Goal: Task Accomplishment & Management: Manage account settings

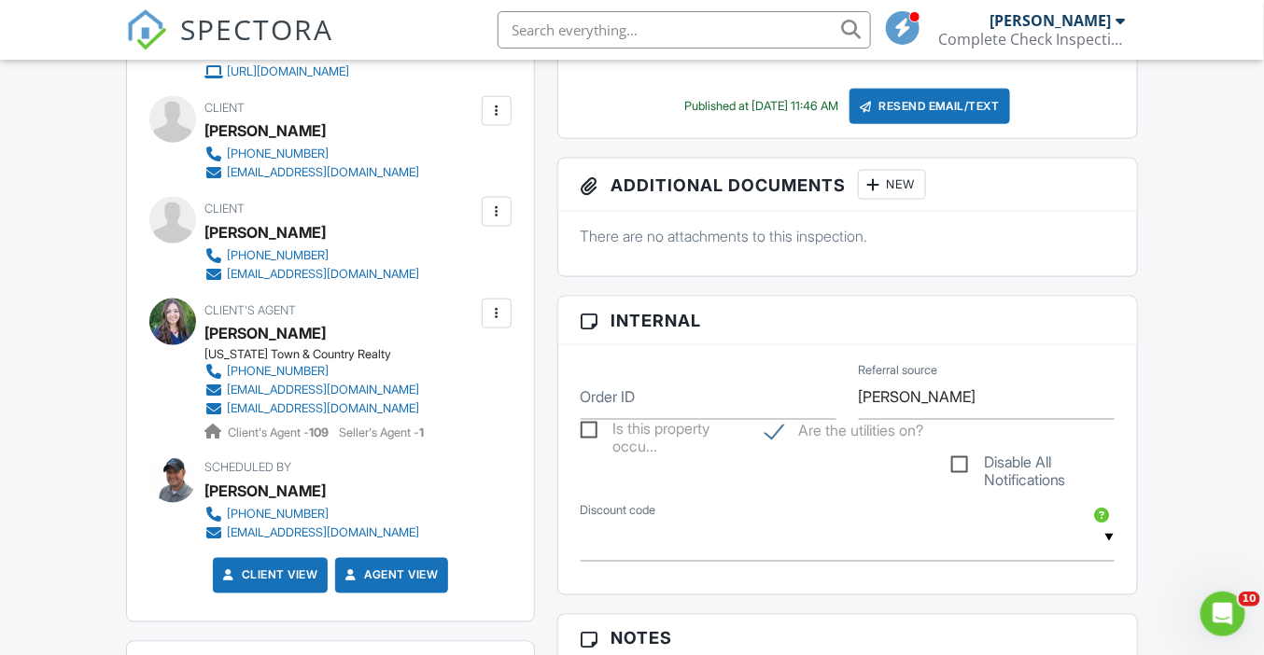
scroll to position [681, 0]
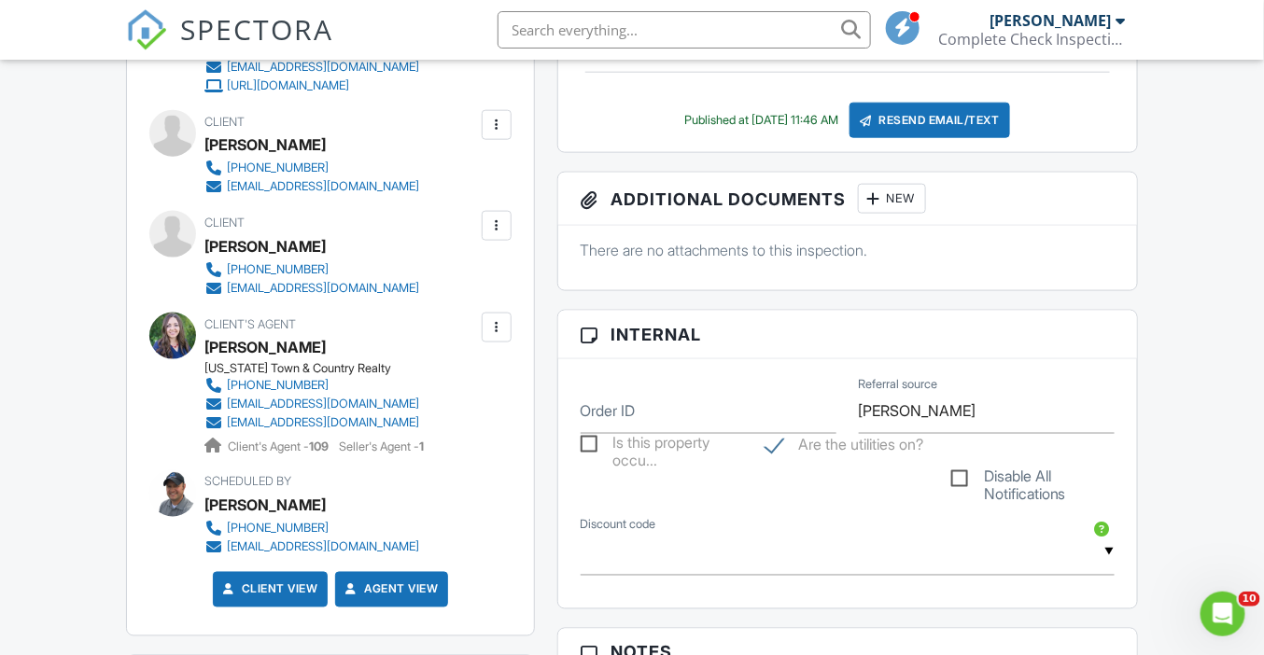
click at [492, 128] on div at bounding box center [496, 125] width 19 height 19
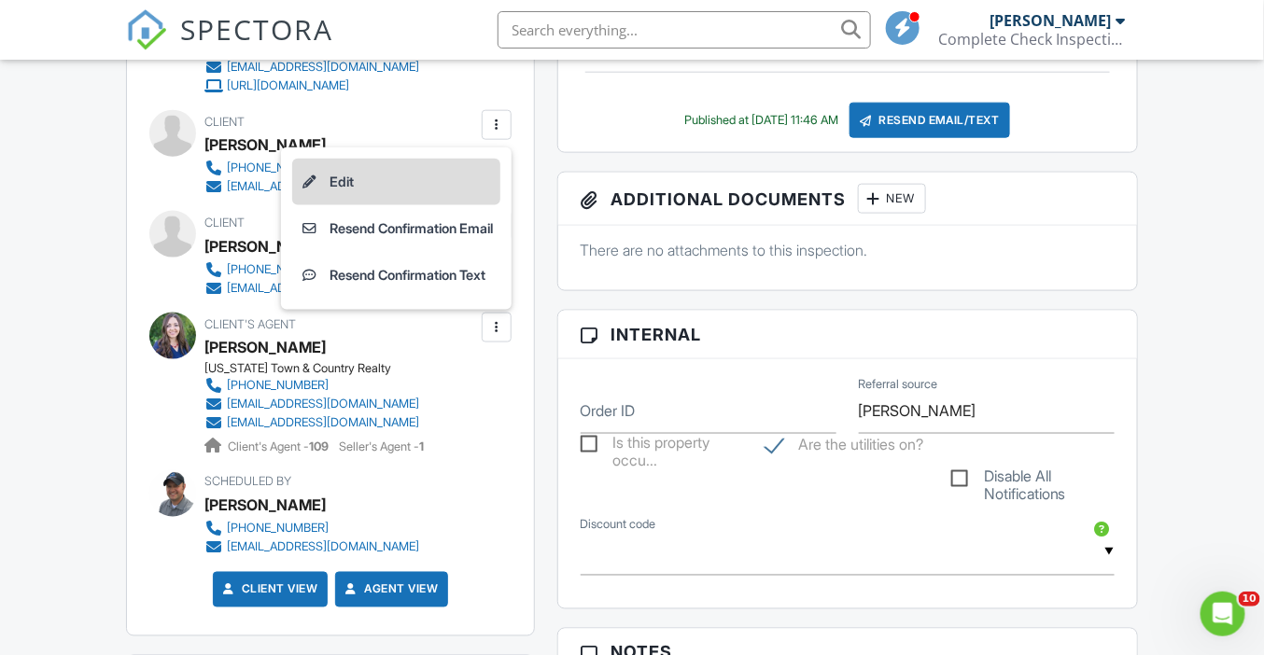
click at [468, 171] on li "Edit" at bounding box center [396, 182] width 208 height 47
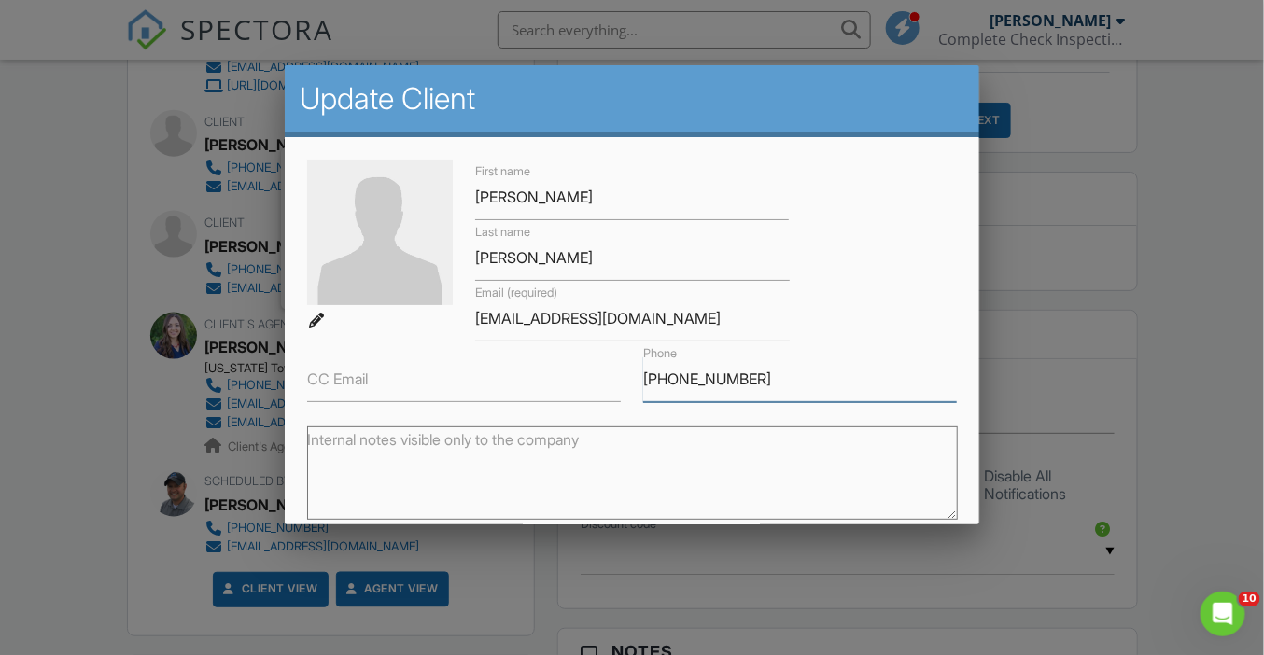
click at [678, 383] on input "[PHONE_NUMBER]" at bounding box center [800, 379] width 314 height 46
click at [113, 314] on div at bounding box center [632, 316] width 1264 height 819
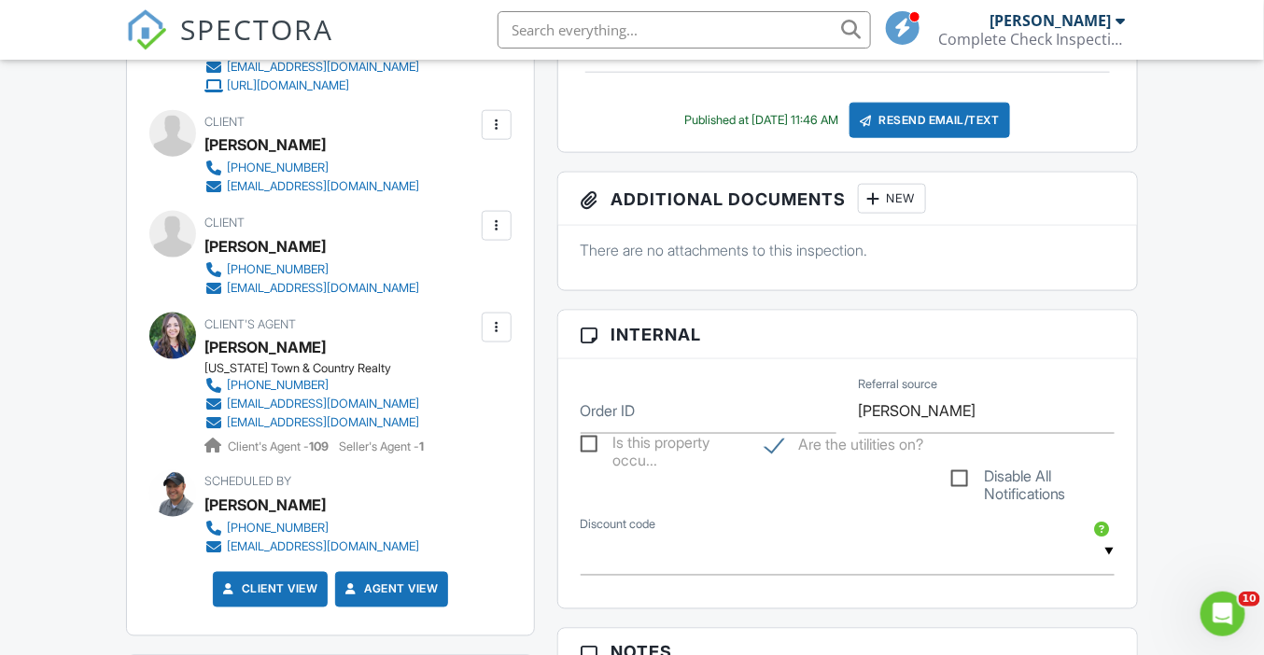
click at [503, 229] on div at bounding box center [496, 226] width 19 height 19
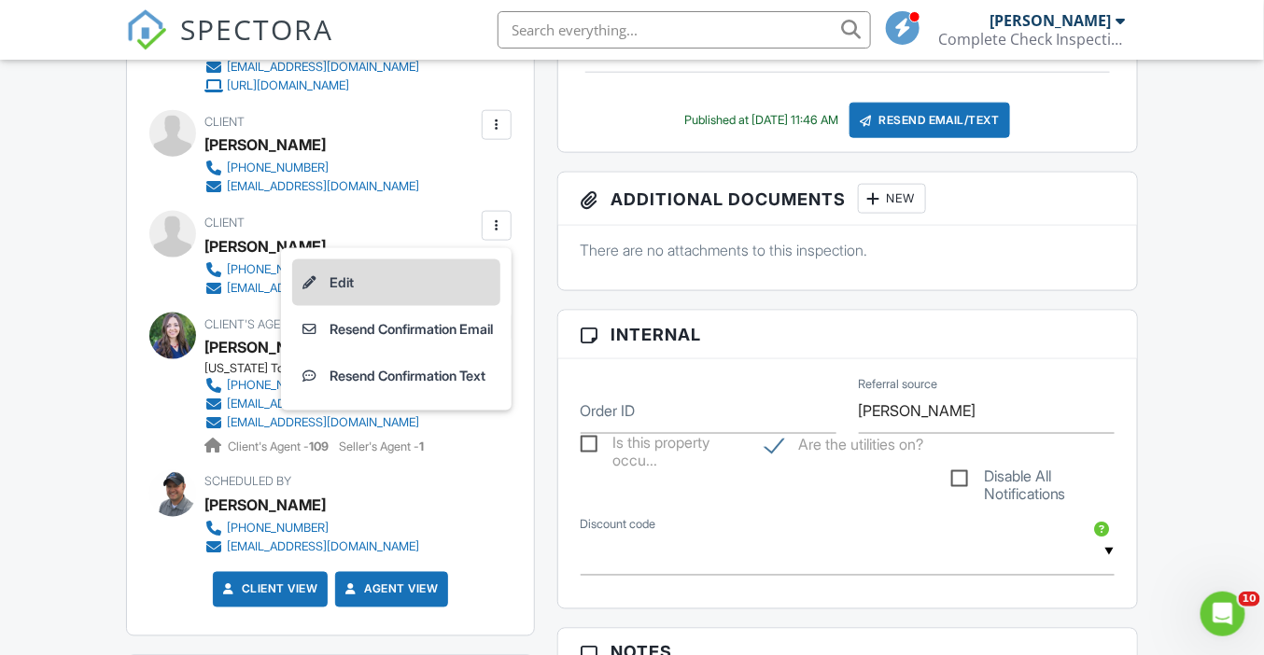
click at [459, 284] on li "Edit" at bounding box center [396, 282] width 208 height 47
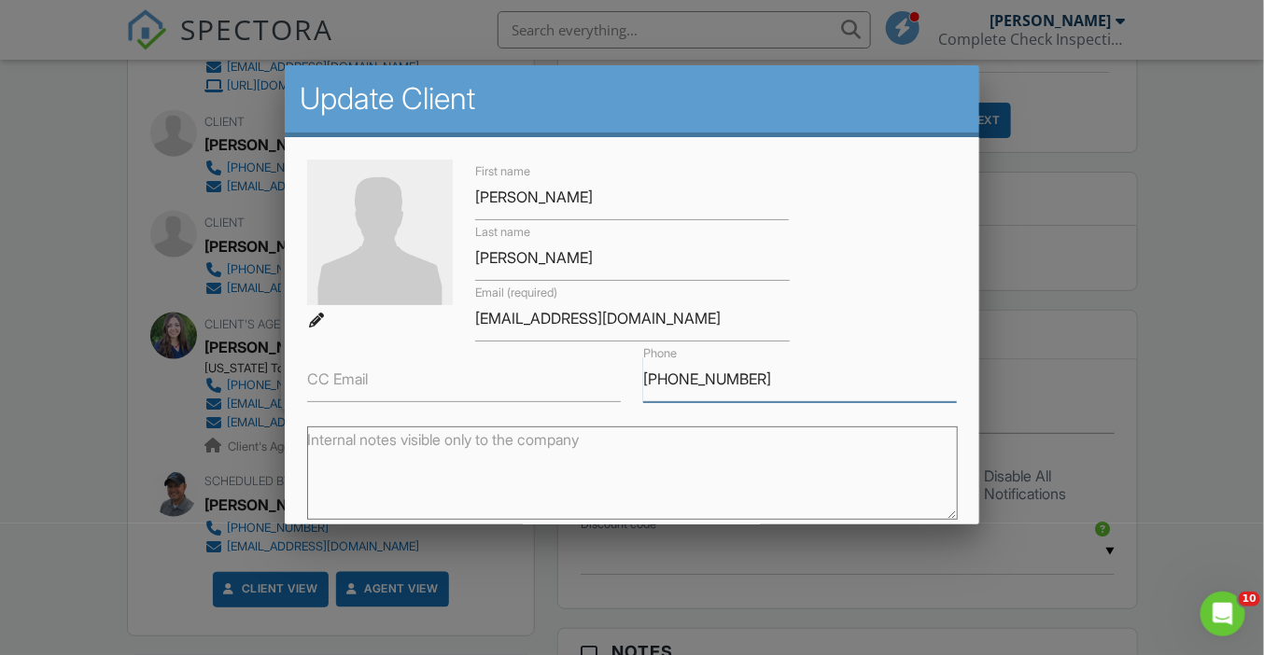
click at [689, 385] on input "[PHONE_NUMBER]" at bounding box center [800, 379] width 314 height 46
click at [107, 389] on div at bounding box center [632, 316] width 1264 height 819
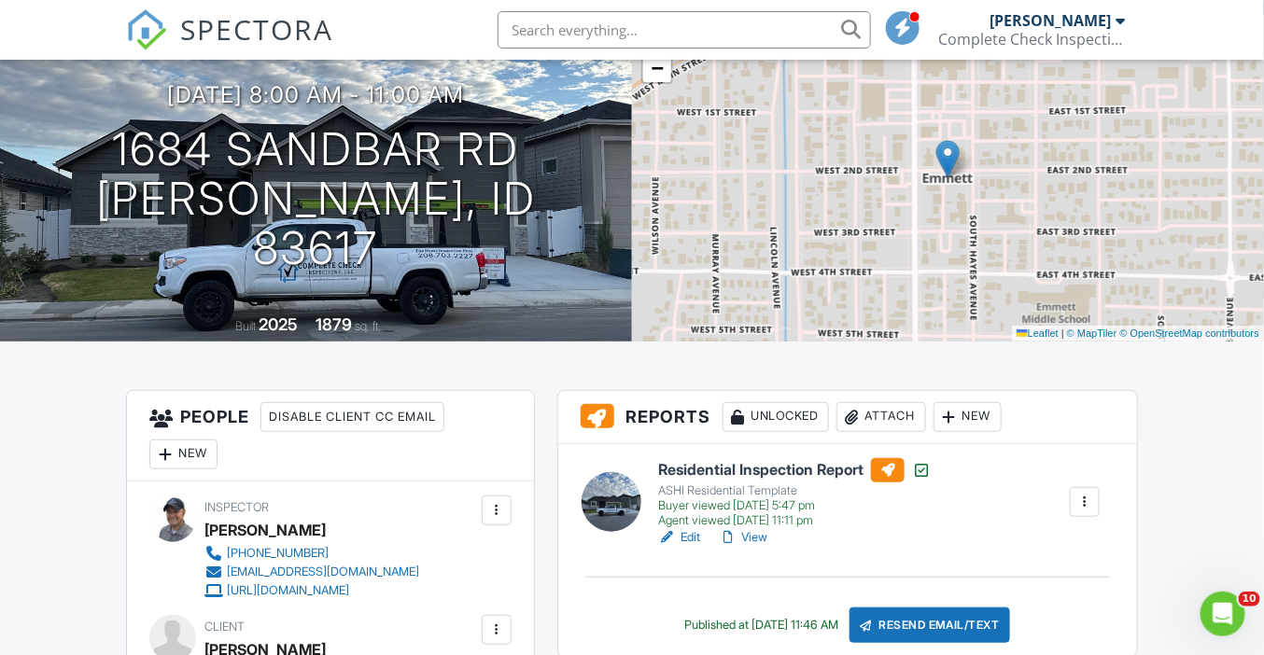
scroll to position [0, 0]
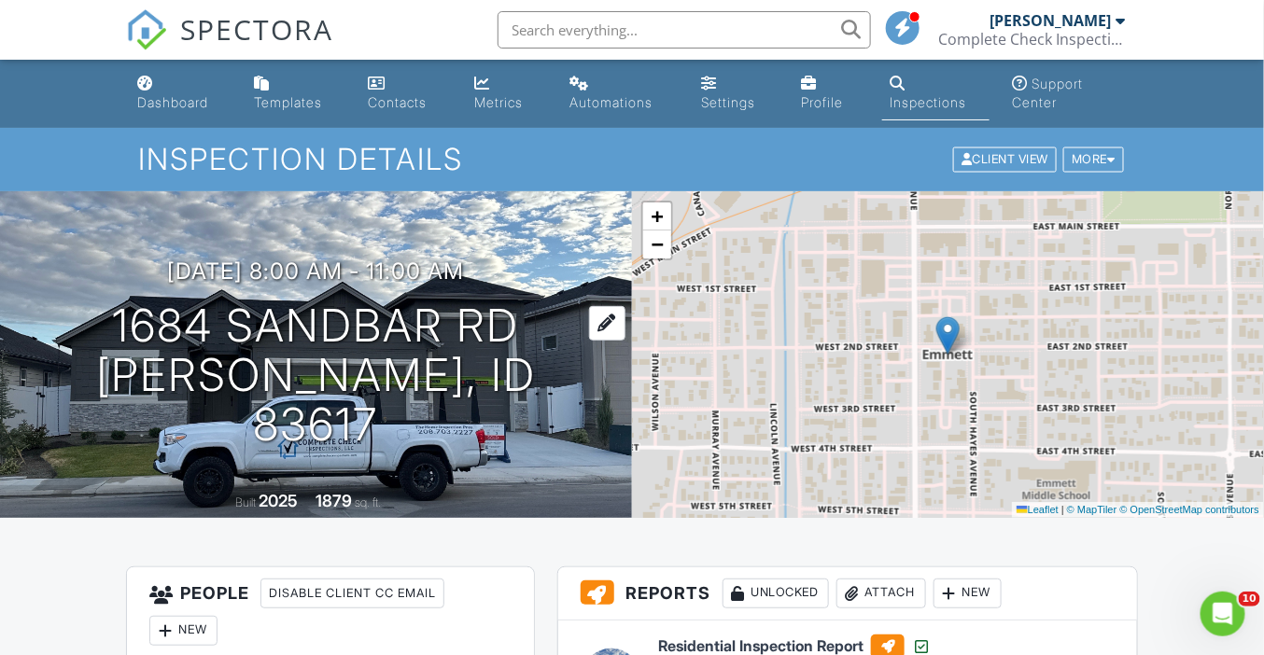
click at [298, 345] on h1 "1684 Sandbar Rd Emmett, ID 83617" at bounding box center [316, 374] width 572 height 147
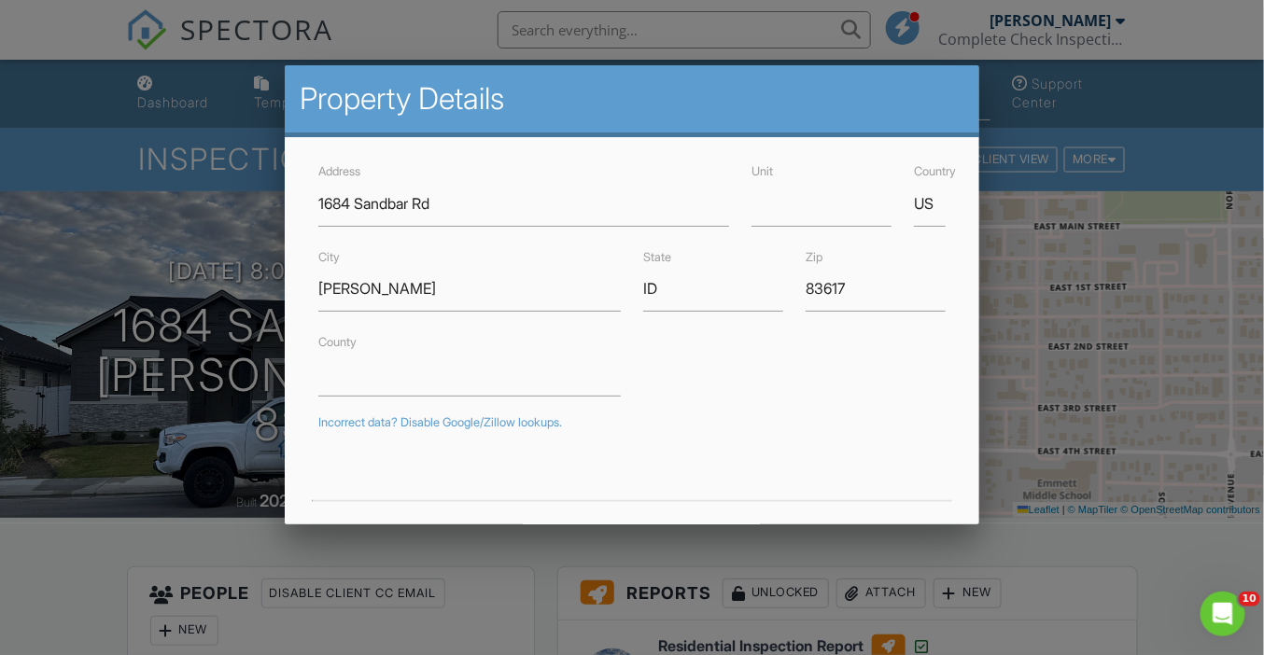
click at [574, 38] on div at bounding box center [632, 316] width 1264 height 819
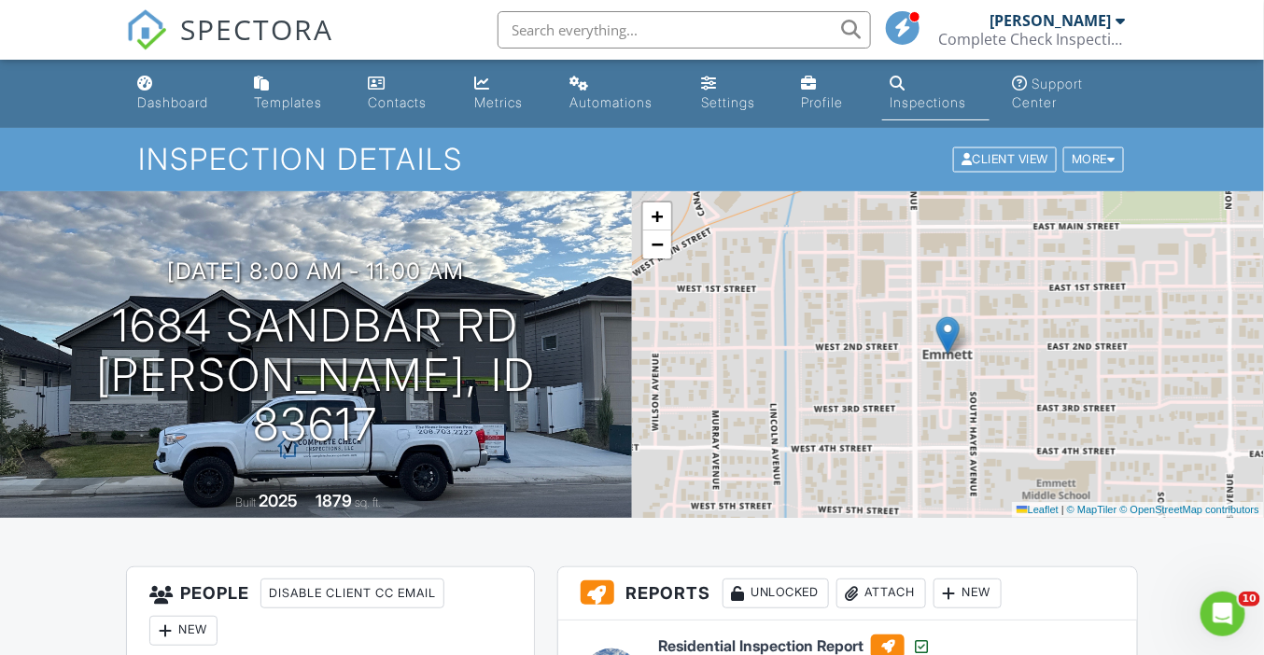
click at [580, 32] on input "text" at bounding box center [683, 29] width 373 height 37
paste input "1684 Sandbar Rd"
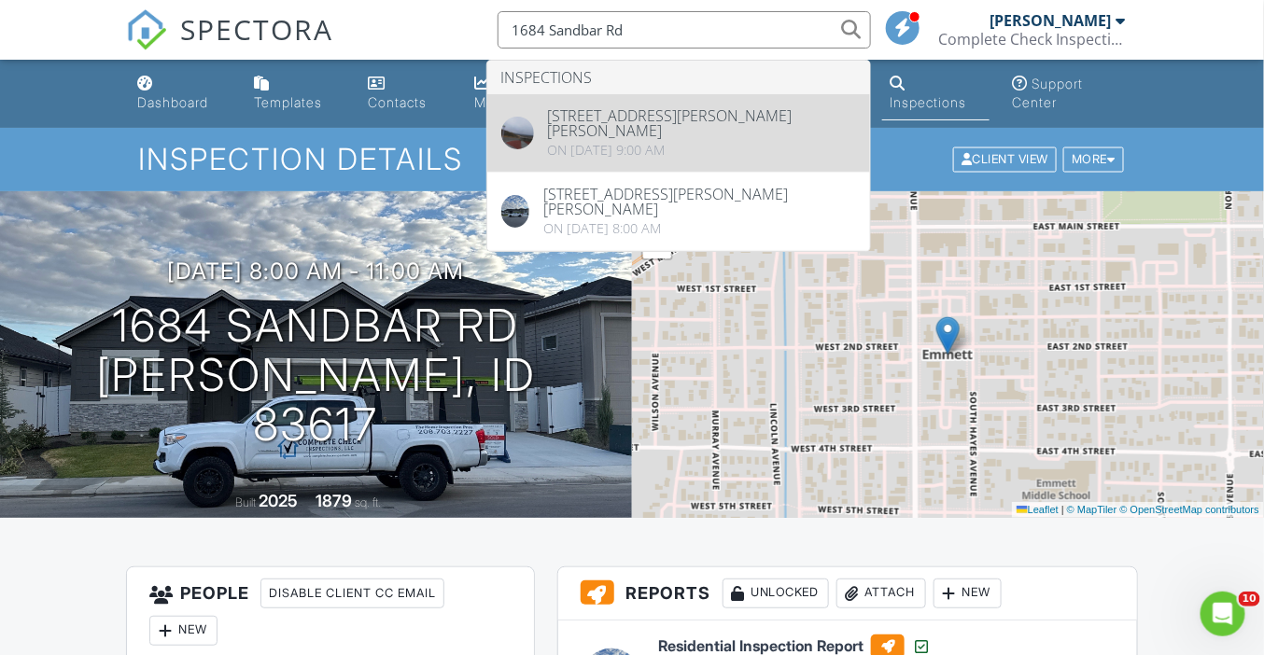
type input "1684 Sandbar Rd"
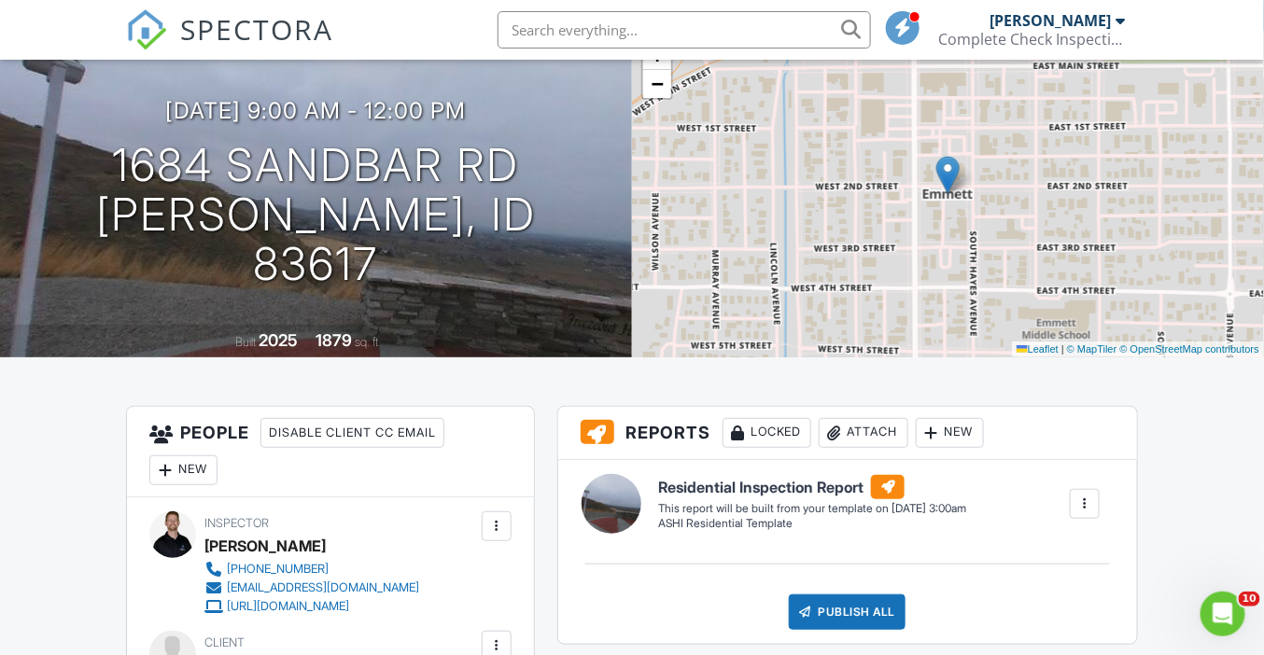
scroll to position [159, 0]
